Goal: Transaction & Acquisition: Purchase product/service

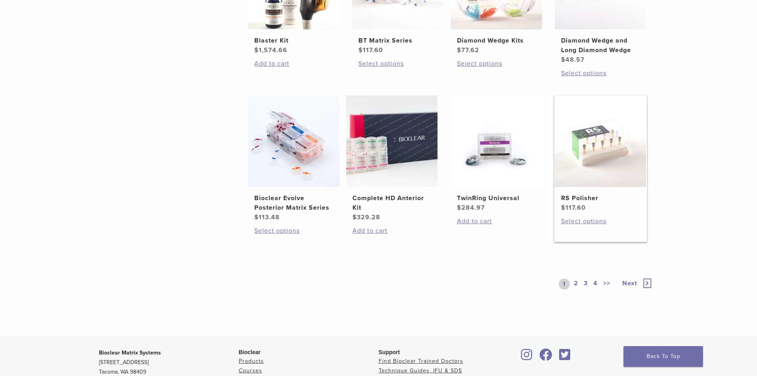
scroll to position [557, 0]
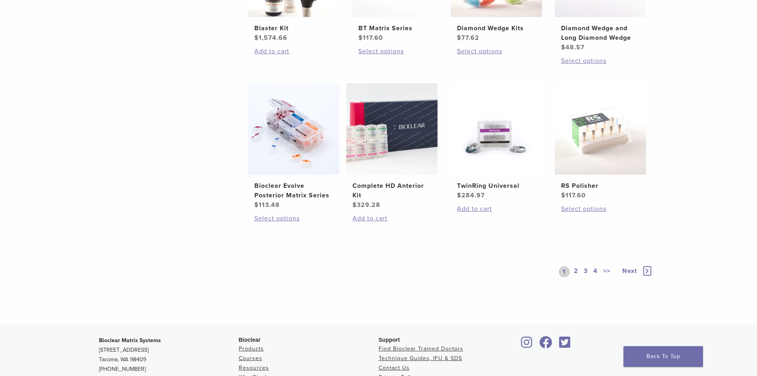
click at [631, 270] on span "Next" at bounding box center [630, 271] width 15 height 8
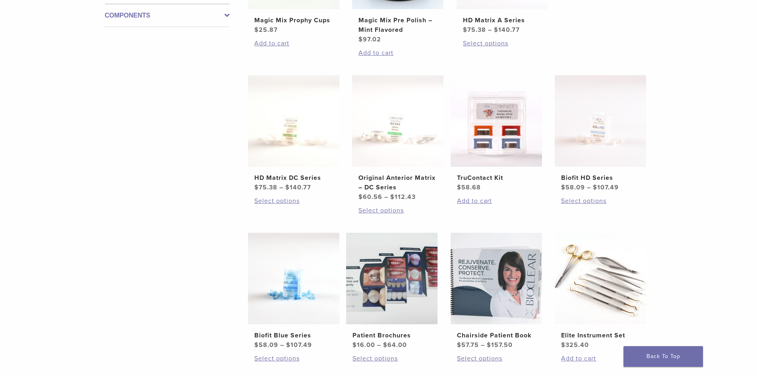
scroll to position [398, 0]
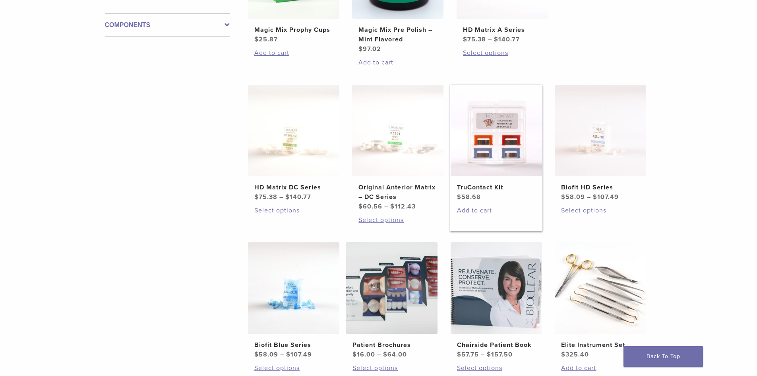
click at [475, 210] on link "Add to cart" at bounding box center [496, 211] width 79 height 10
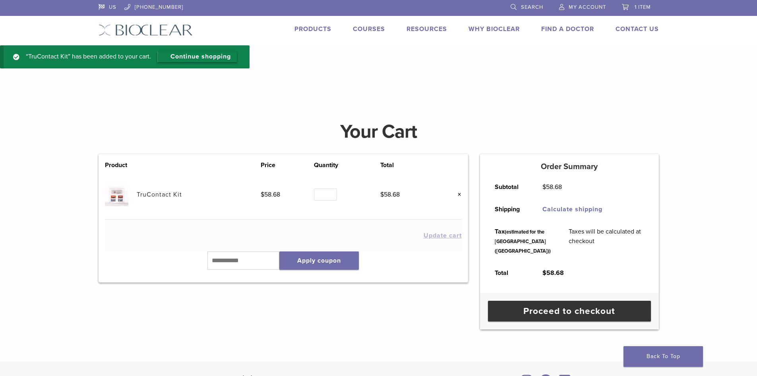
click at [219, 56] on link "Continue shopping" at bounding box center [197, 57] width 80 height 10
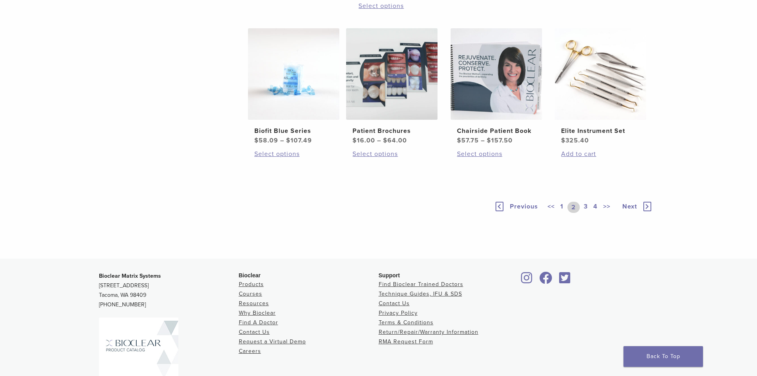
scroll to position [684, 0]
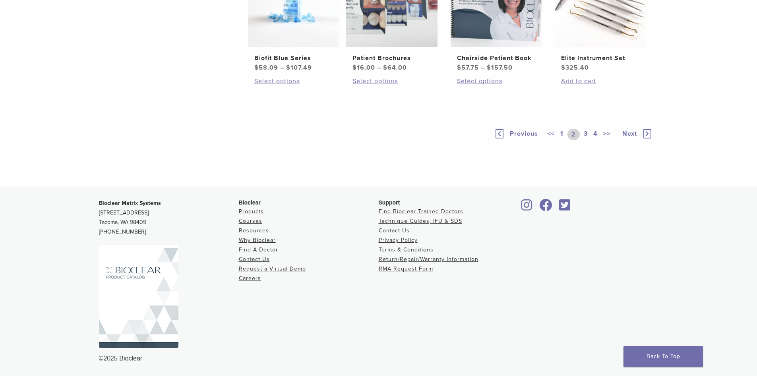
click at [631, 134] on span "Next" at bounding box center [630, 134] width 15 height 8
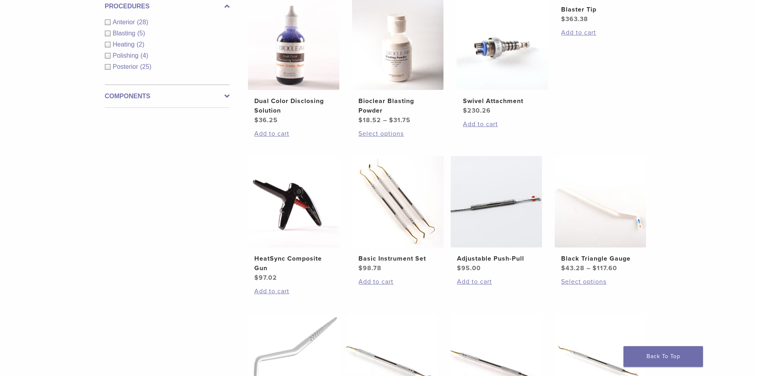
scroll to position [325, 0]
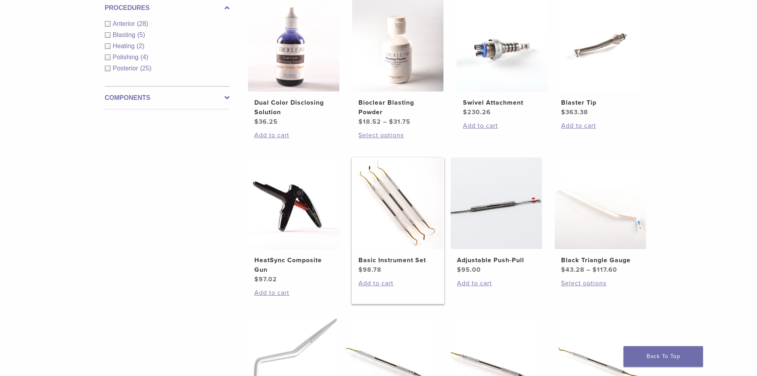
click at [402, 260] on h2 "Basic Instrument Set" at bounding box center [398, 260] width 79 height 10
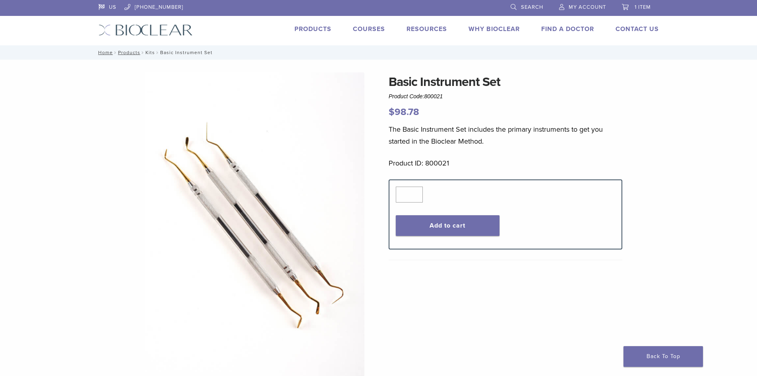
click at [153, 52] on link "Kits" at bounding box center [151, 53] width 10 height 6
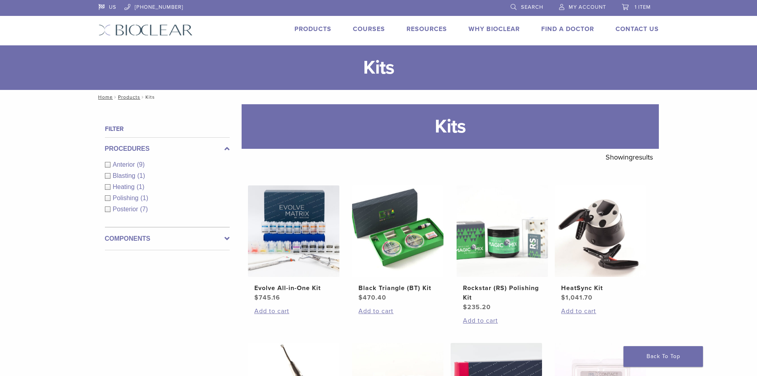
click at [316, 27] on link "Products" at bounding box center [313, 29] width 37 height 8
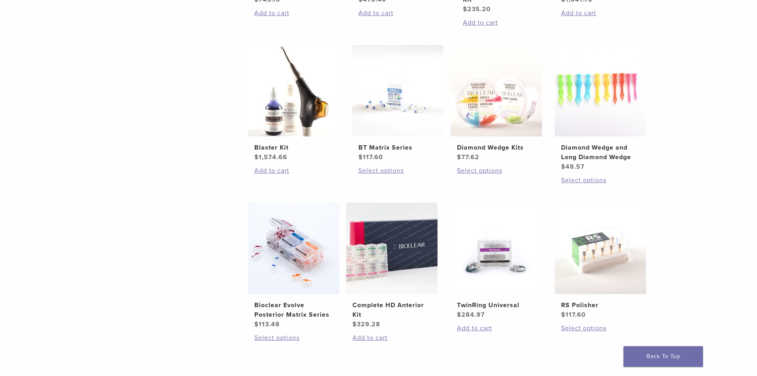
scroll to position [596, 0]
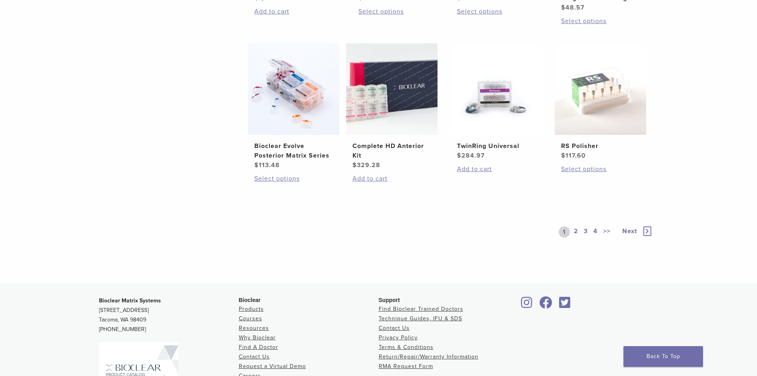
click at [576, 229] on link "2" at bounding box center [576, 231] width 8 height 11
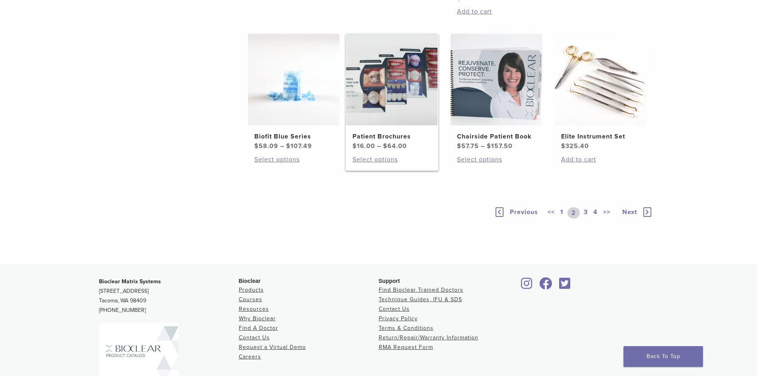
click at [383, 107] on img at bounding box center [391, 79] width 91 height 91
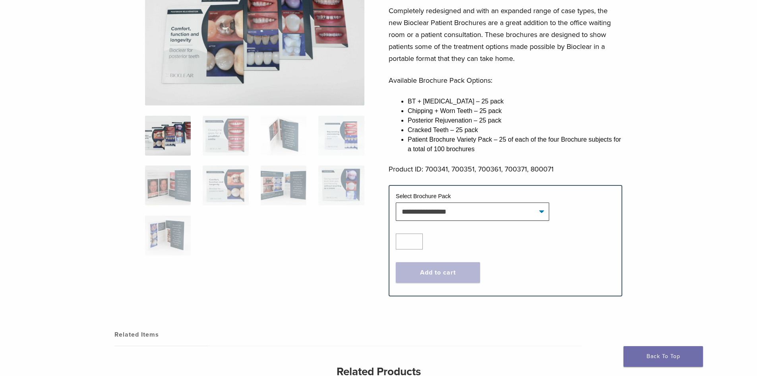
scroll to position [119, 0]
drag, startPoint x: 227, startPoint y: 124, endPoint x: 235, endPoint y: 125, distance: 7.2
click at [227, 124] on img at bounding box center [226, 135] width 46 height 40
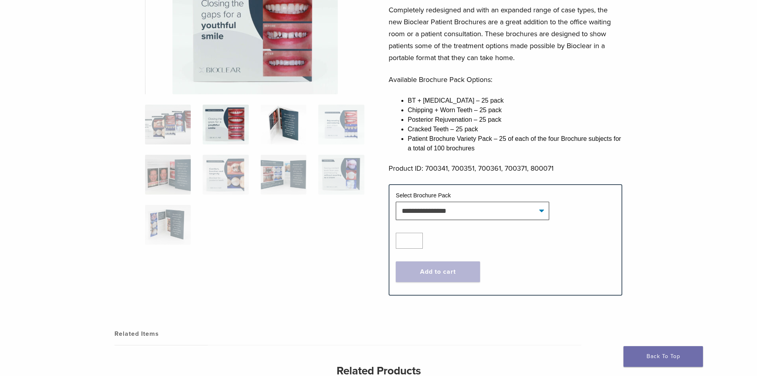
click at [292, 129] on img at bounding box center [284, 125] width 46 height 40
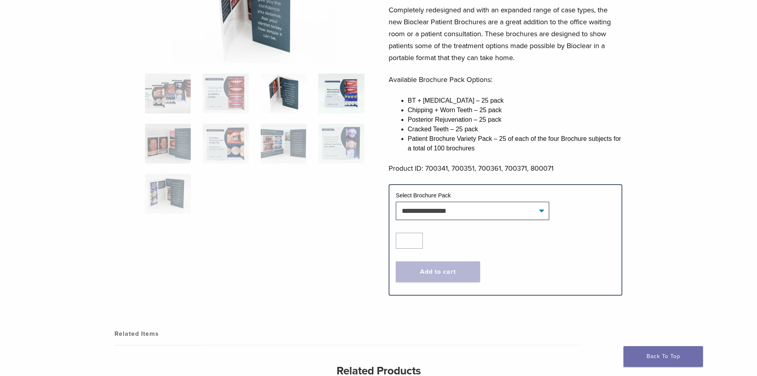
click at [348, 91] on img at bounding box center [341, 94] width 46 height 40
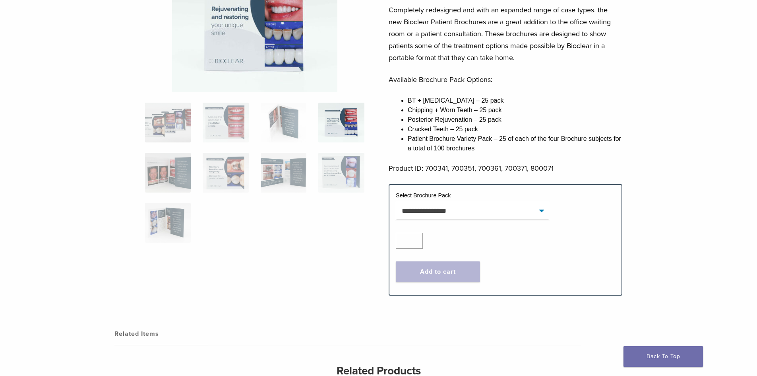
scroll to position [40, 0]
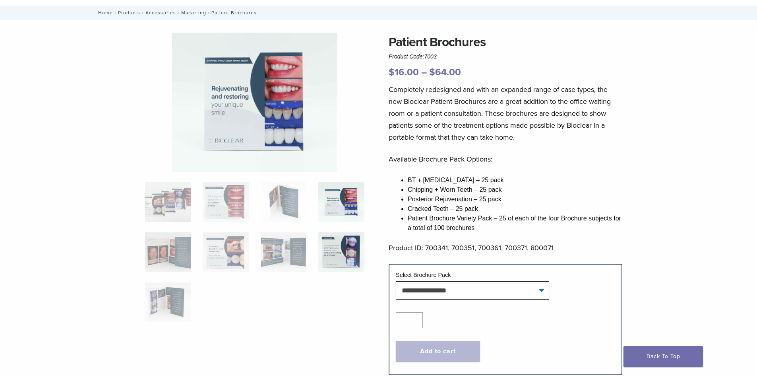
click at [357, 246] on img at bounding box center [341, 252] width 46 height 40
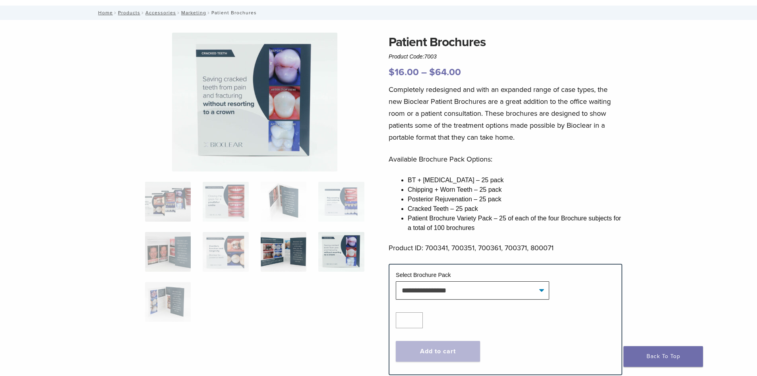
click at [262, 249] on img at bounding box center [284, 252] width 46 height 40
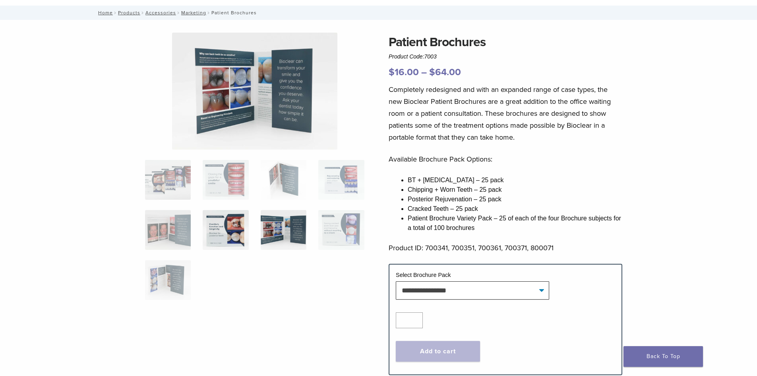
click at [230, 233] on img at bounding box center [226, 230] width 46 height 40
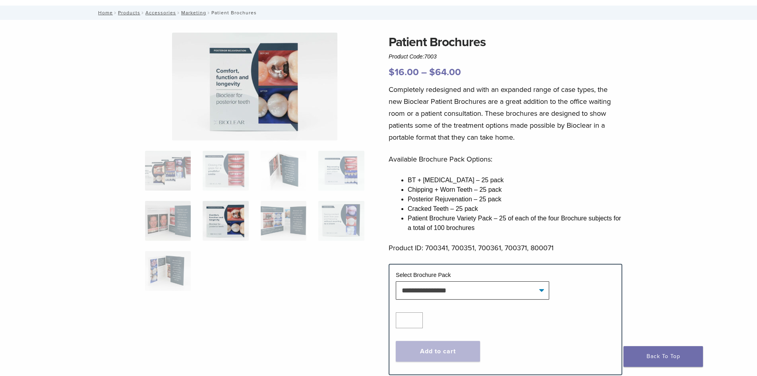
click at [130, 218] on div "Patient Brochures Product Code: 7003 $ 16.00 – $ 64.00 Price range: $16.00 thro…" at bounding box center [379, 209] width 572 height 353
click at [163, 220] on img at bounding box center [168, 221] width 46 height 40
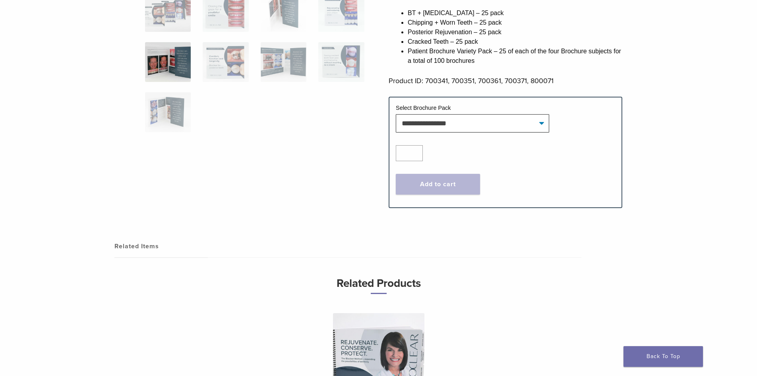
scroll to position [0, 0]
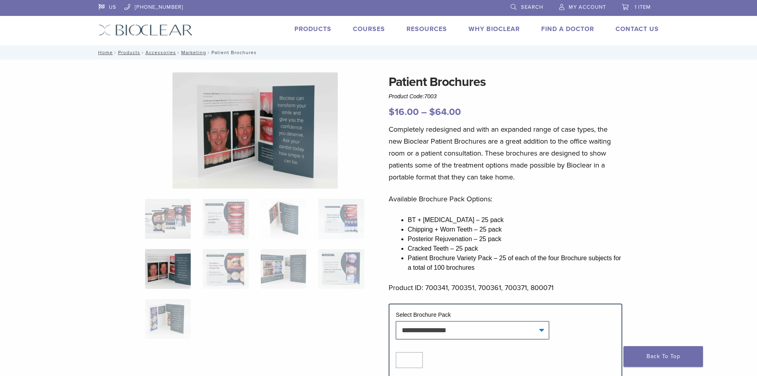
click at [501, 26] on link "Why Bioclear" at bounding box center [494, 29] width 51 height 8
click at [643, 4] on link "1 item" at bounding box center [636, 6] width 29 height 12
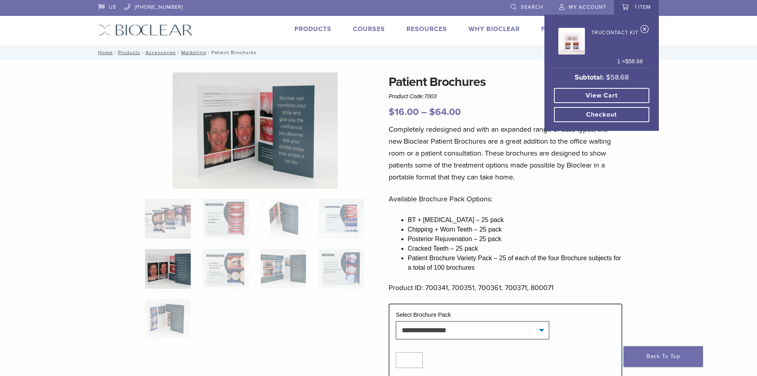
click at [611, 91] on link "View cart" at bounding box center [601, 95] width 95 height 15
click at [609, 94] on link "View cart" at bounding box center [601, 95] width 95 height 15
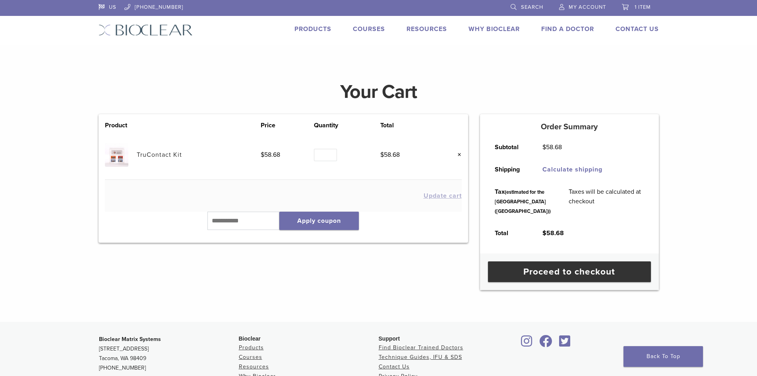
scroll to position [119, 0]
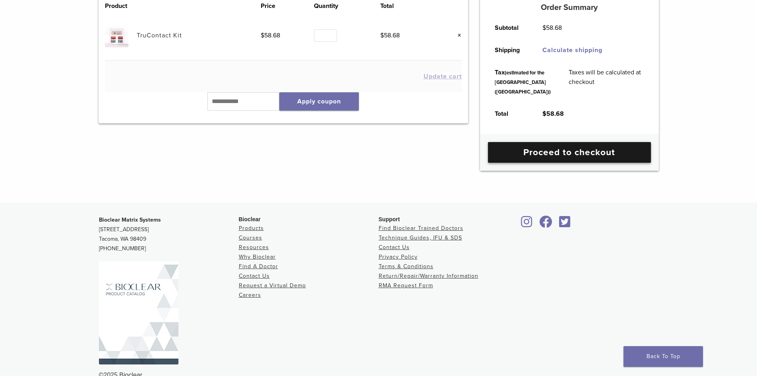
click at [610, 163] on link "Proceed to checkout" at bounding box center [569, 152] width 163 height 21
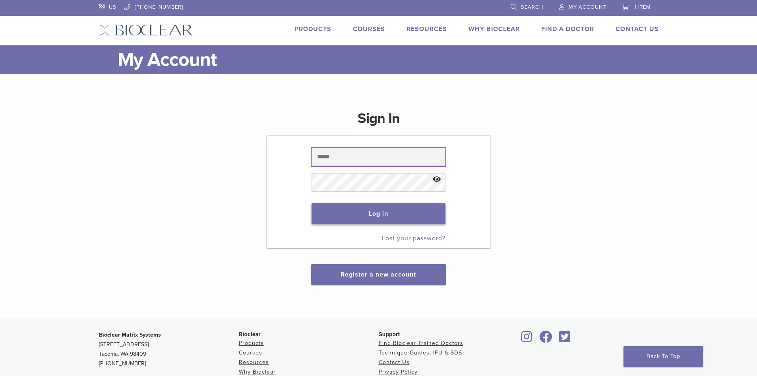
type input "**********"
click at [369, 208] on button "Log in" at bounding box center [379, 213] width 134 height 21
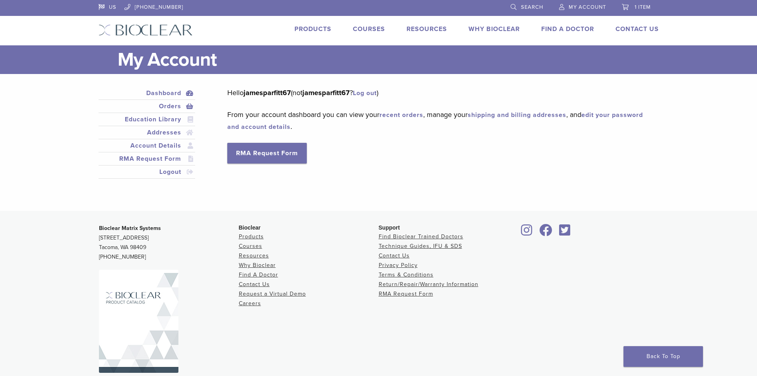
click at [168, 106] on link "Orders" at bounding box center [147, 106] width 94 height 10
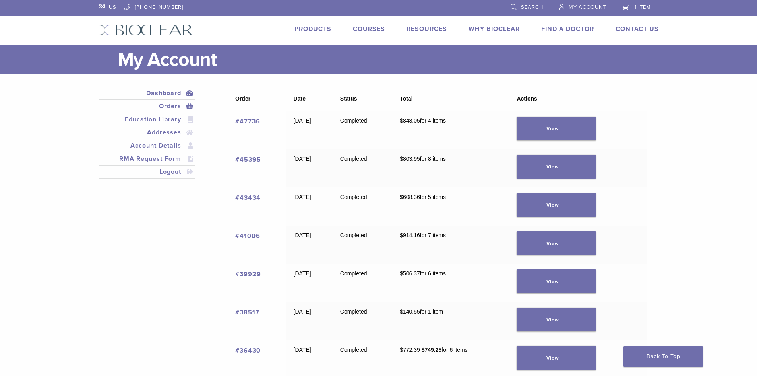
click at [167, 93] on link "Dashboard" at bounding box center [147, 93] width 94 height 10
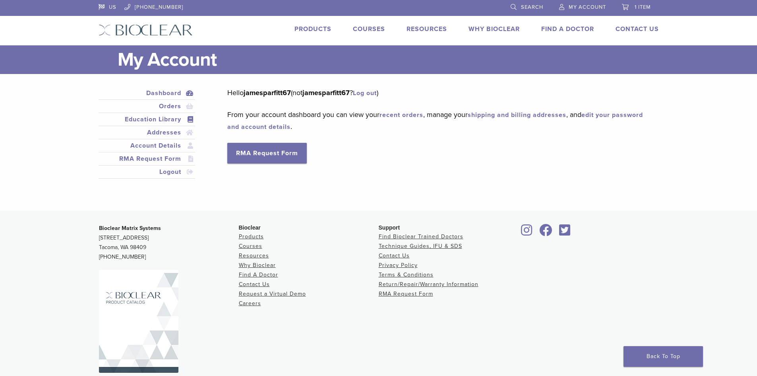
click at [161, 117] on link "Education Library" at bounding box center [147, 119] width 94 height 10
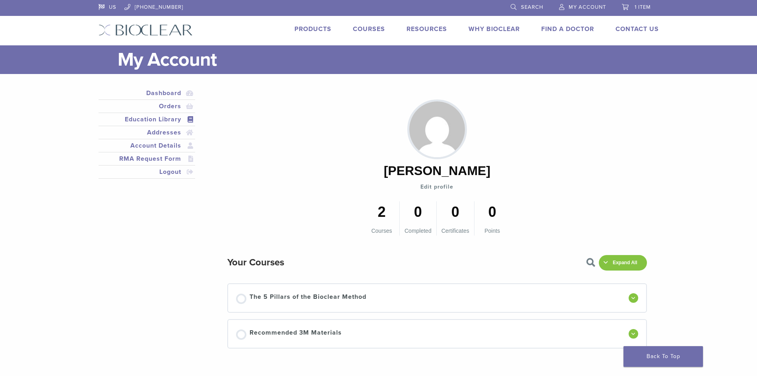
click at [641, 3] on link "1 item" at bounding box center [636, 6] width 29 height 12
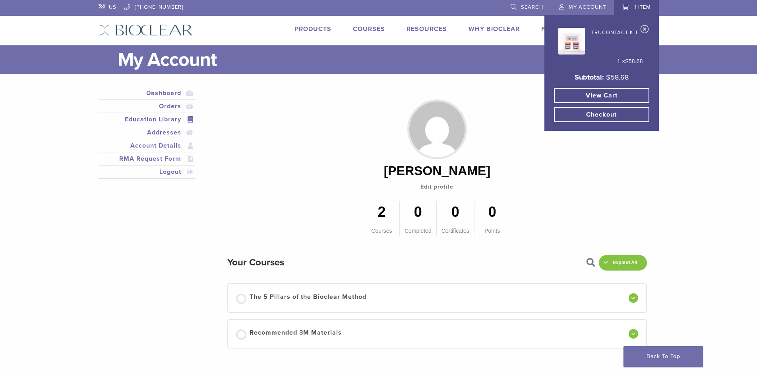
click at [612, 91] on link "View cart" at bounding box center [601, 95] width 95 height 15
